Goal: Information Seeking & Learning: Check status

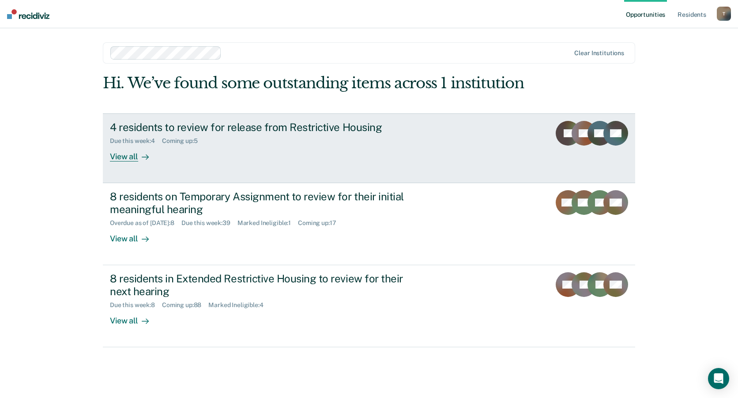
click at [124, 158] on div "View all" at bounding box center [134, 152] width 49 height 17
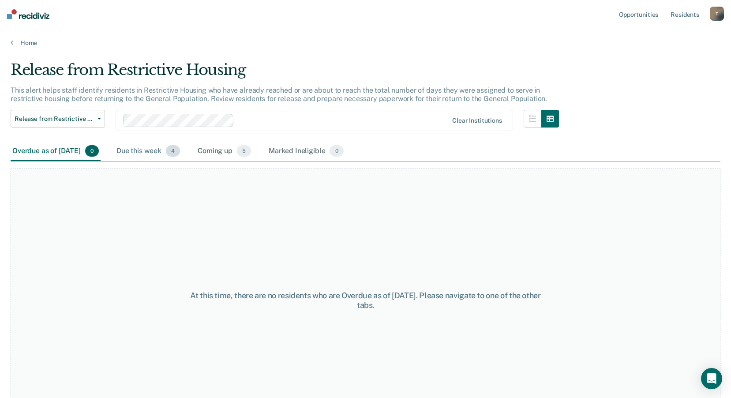
click at [159, 151] on div "Due this week 4" at bounding box center [148, 151] width 67 height 19
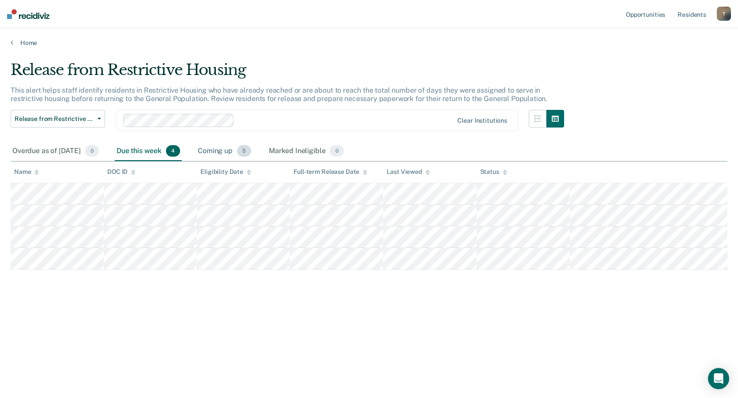
click at [240, 150] on div "Coming up 5" at bounding box center [224, 151] width 57 height 19
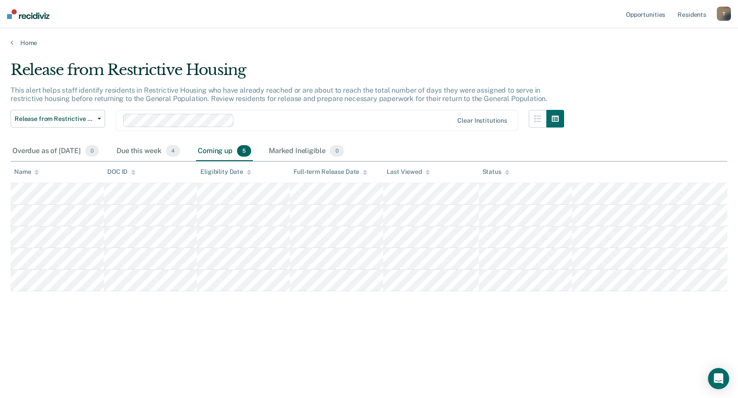
click at [336, 355] on div "Release from Restrictive Housing This alert helps staff identify residents in R…" at bounding box center [369, 210] width 717 height 299
click at [442, 329] on div "Release from Restrictive Housing This alert helps staff identify residents in R…" at bounding box center [369, 196] width 717 height 271
click at [694, 14] on link "Resident s" at bounding box center [691, 14] width 32 height 28
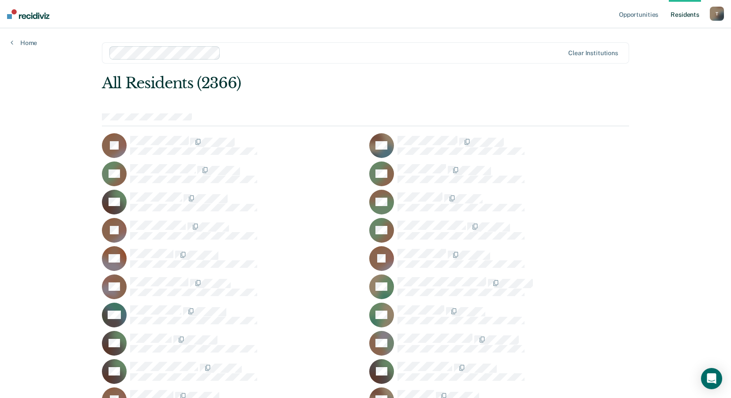
scroll to position [11660, 0]
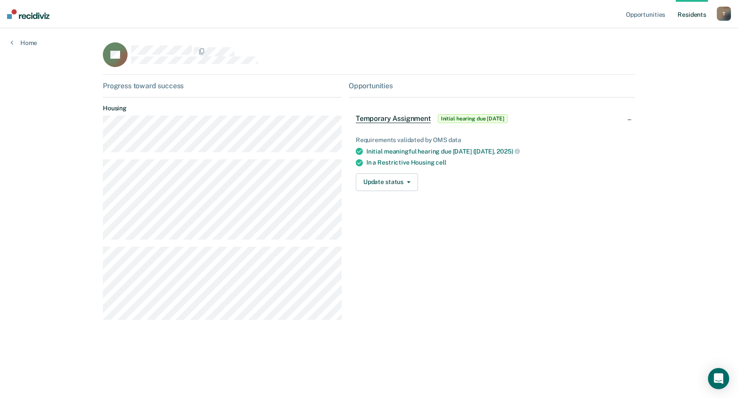
drag, startPoint x: 282, startPoint y: 158, endPoint x: 44, endPoint y: 97, distance: 245.9
click at [22, 41] on link "Home" at bounding box center [24, 43] width 26 height 8
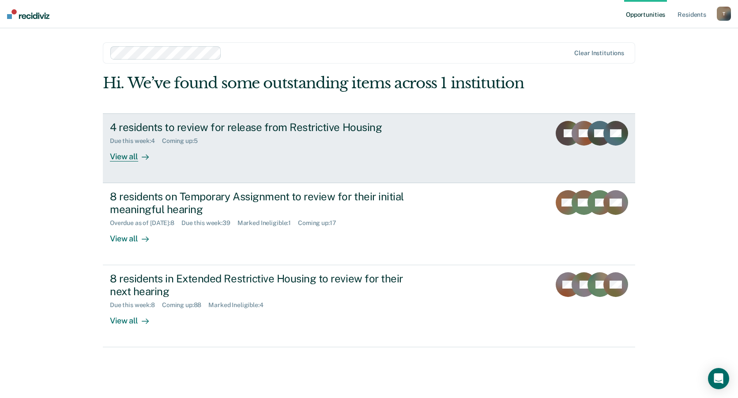
click at [128, 156] on div "View all" at bounding box center [134, 152] width 49 height 17
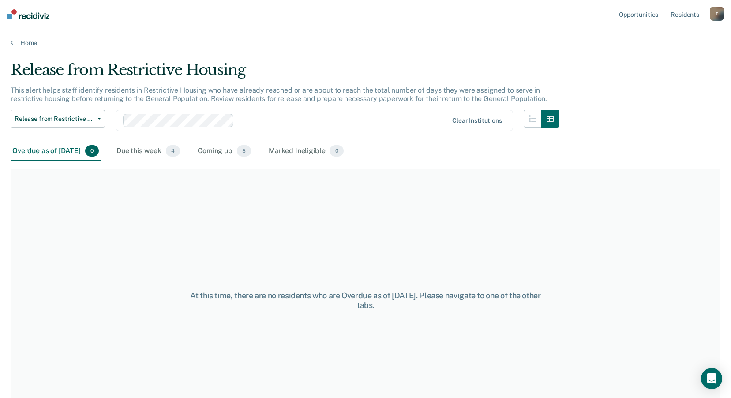
scroll to position [34, 0]
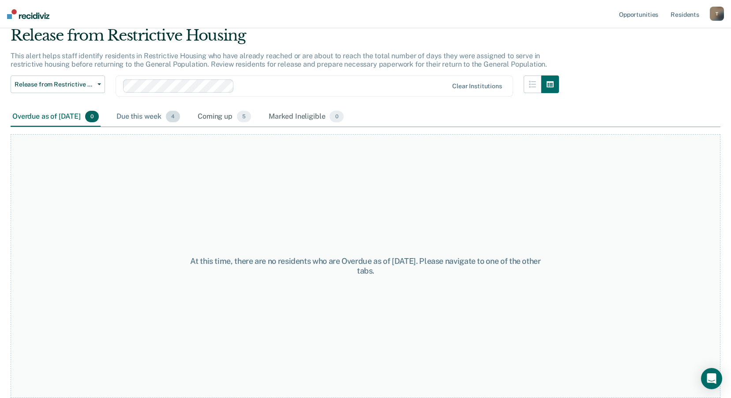
click at [160, 118] on div "Due this week 4" at bounding box center [148, 116] width 67 height 19
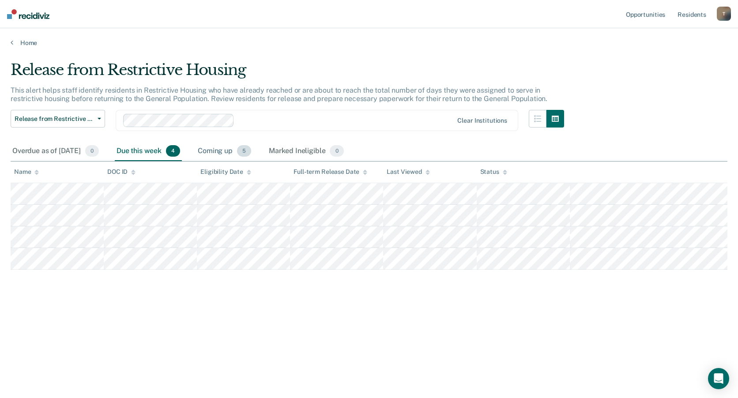
click at [243, 155] on div "Coming up 5" at bounding box center [224, 151] width 57 height 19
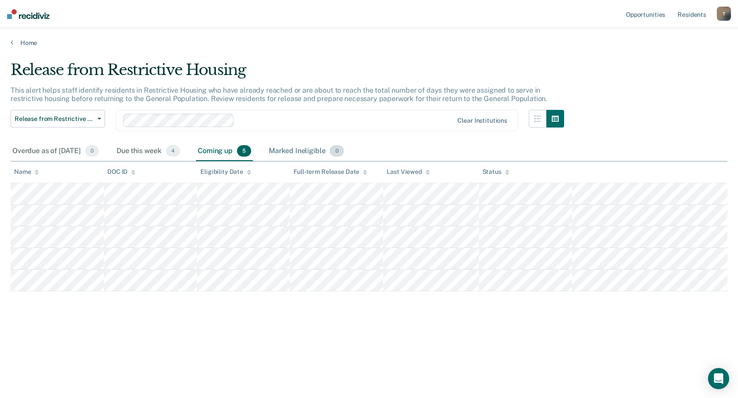
click at [293, 150] on div "Marked Ineligible 0" at bounding box center [306, 151] width 79 height 19
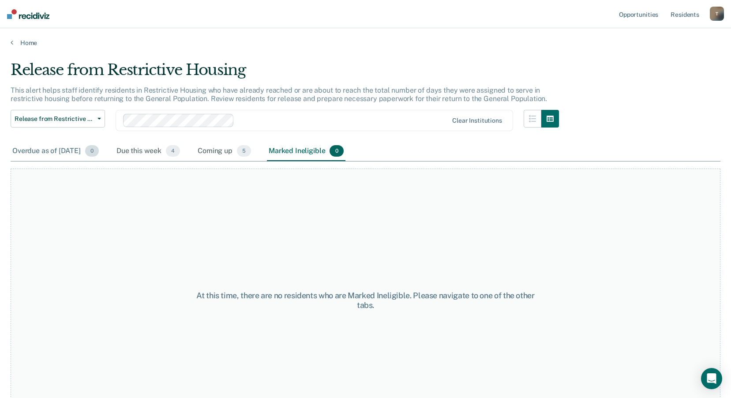
click at [40, 150] on div "Overdue as of [DATE] 0" at bounding box center [56, 151] width 90 height 19
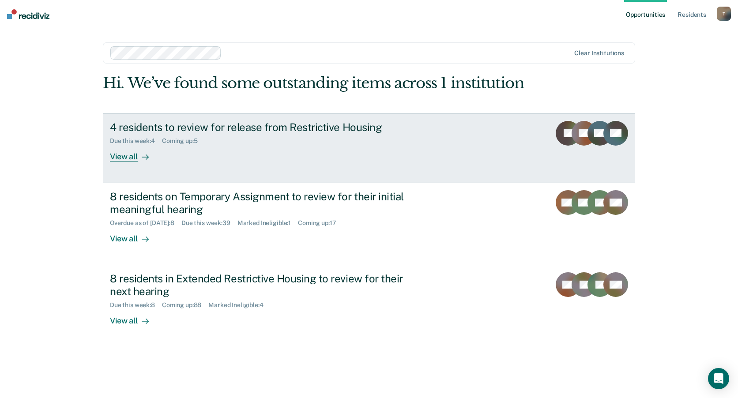
click at [131, 156] on div "View all" at bounding box center [134, 152] width 49 height 17
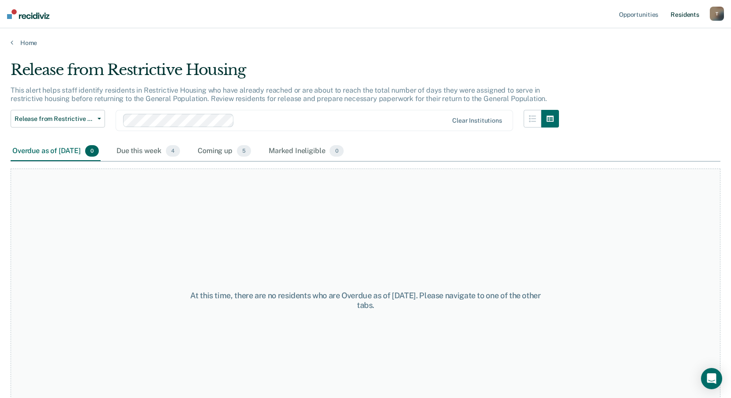
click at [681, 14] on link "Resident s" at bounding box center [685, 14] width 32 height 28
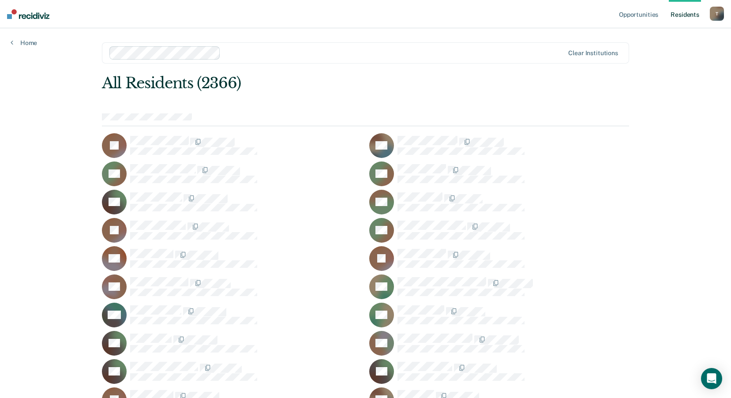
scroll to position [11660, 0]
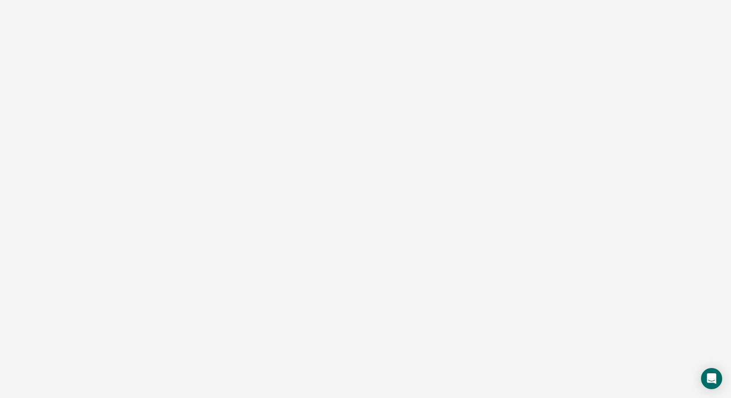
click at [434, 199] on div at bounding box center [365, 199] width 731 height 398
